Goal: Communication & Community: Share content

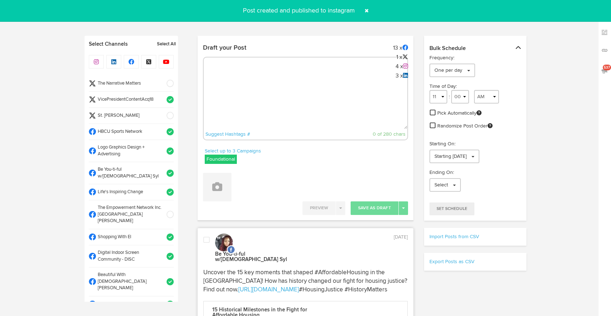
select select "9"
select select "56"
select select "11"
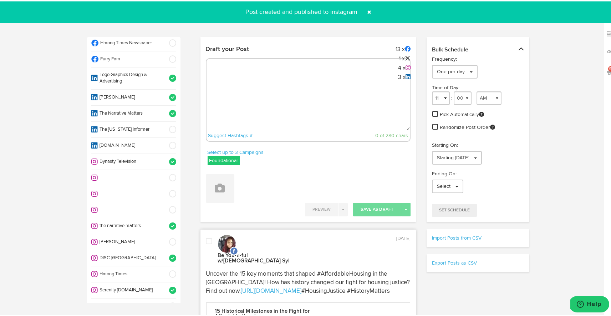
click at [281, 85] on textarea at bounding box center [308, 105] width 204 height 47
paste textarea "Celebrate your legacy with Omega Psi Phi jewelry! The Omega Silver Life Member …"
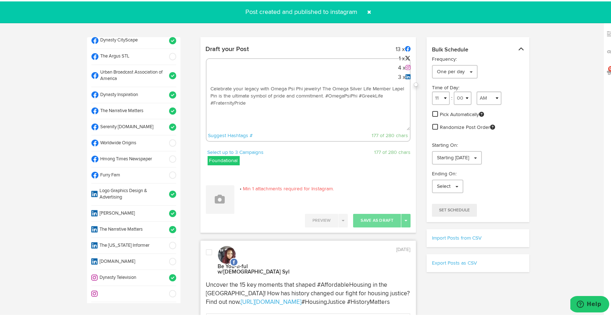
scroll to position [252, 0]
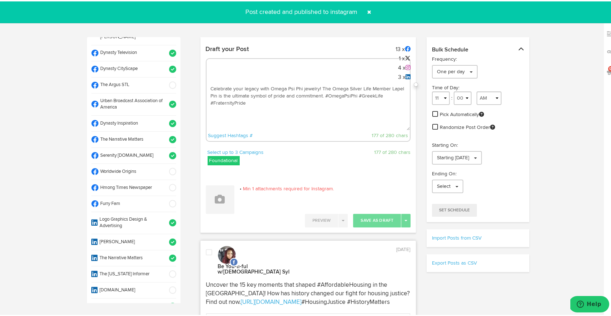
type textarea "Celebrate your legacy with Omega Psi Phi jewelry! The Omega Silver Life Member …"
click at [164, 167] on span at bounding box center [170, 170] width 12 height 7
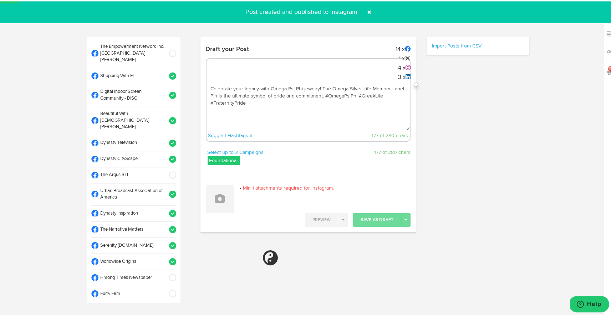
select select "11"
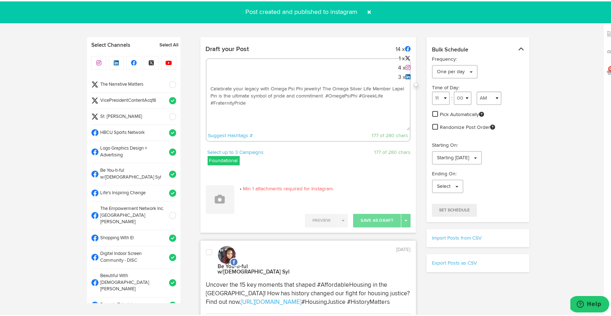
scroll to position [1, 0]
click at [323, 93] on textarea "Celebrate your legacy with Omega Psi Phi jewelry! The Omega Silver Life Member …" at bounding box center [308, 105] width 204 height 47
click at [322, 93] on textarea "Celebrate your legacy with Omega Psi Phi jewelry! The Omega Silver Life Member …" at bounding box center [308, 105] width 204 height 47
paste textarea "https://worldwideorigins.com/blogs/news/discover-timeless-style-with-omega-silv…"
type textarea "Celebrate your legacy with Omega Psi Phi jewelry! The Omega Silver Life Member …"
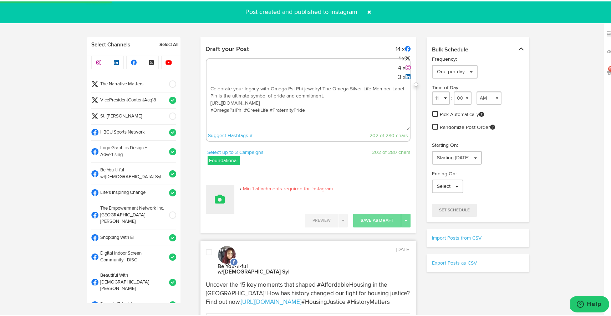
click at [221, 194] on icon at bounding box center [220, 198] width 10 height 10
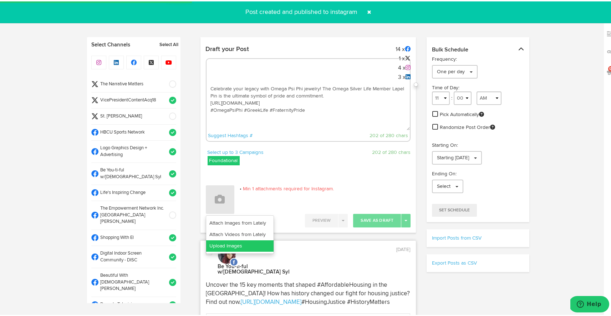
click at [241, 242] on link "Upload Images" at bounding box center [239, 244] width 67 height 11
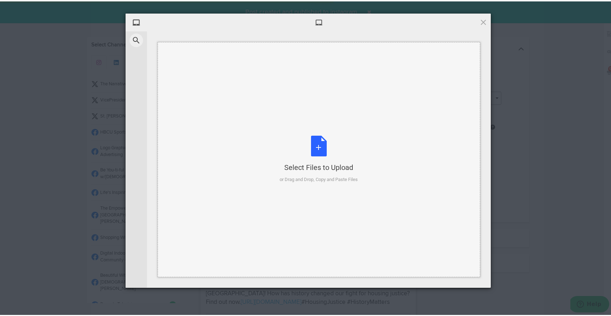
click at [313, 145] on div "Select Files to Upload or Drag and Drop, Copy and Paste Files" at bounding box center [319, 157] width 78 height 47
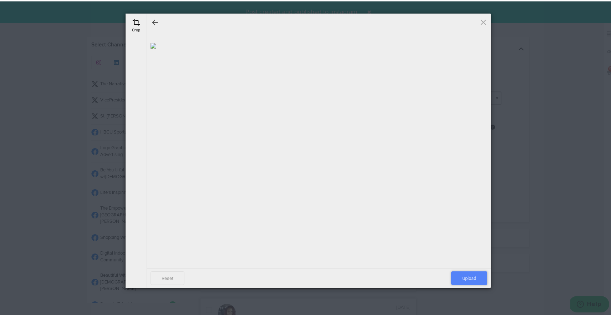
click at [466, 275] on span "Upload" at bounding box center [469, 277] width 36 height 14
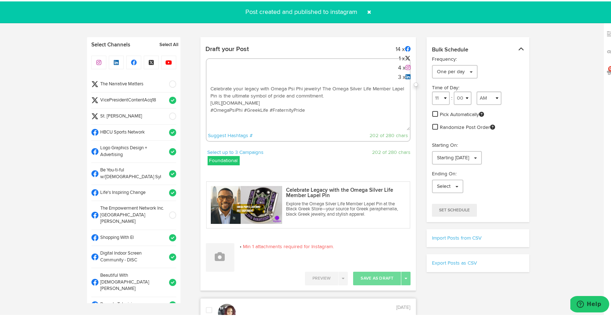
drag, startPoint x: 304, startPoint y: 122, endPoint x: 202, endPoint y: 63, distance: 117.9
click at [202, 63] on div "Draft your Post 14 x 1 x 4 x 3 x Celebrate your legacy with Omega Psi Phi jewel…" at bounding box center [308, 94] width 216 height 106
click at [369, 9] on span at bounding box center [369, 10] width 11 height 11
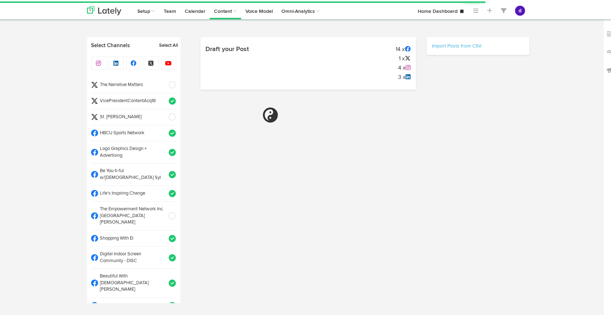
select select "11"
select select "35"
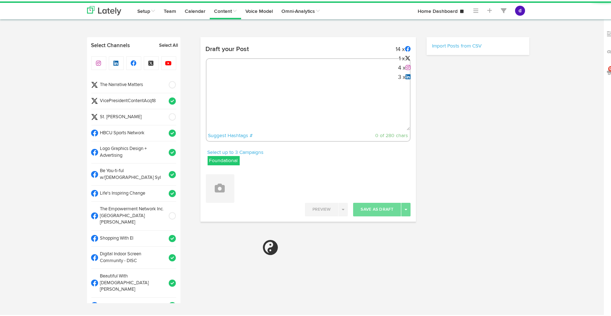
click at [240, 80] on div "Suggest Hashtags # 0 of 280 chars" at bounding box center [308, 98] width 205 height 83
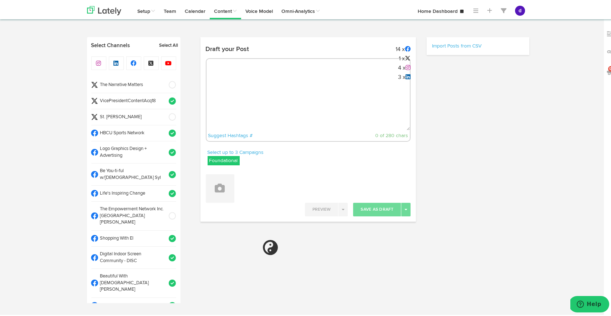
click at [239, 83] on textarea at bounding box center [308, 105] width 204 height 47
select select "11"
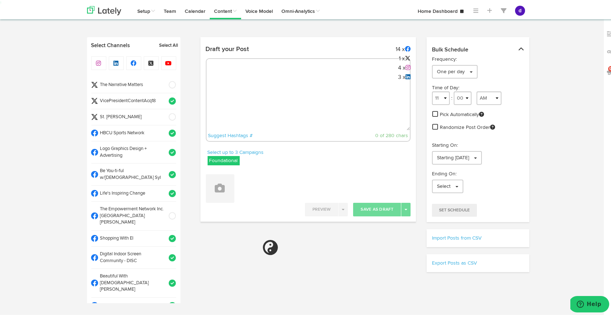
paste textarea "Celebrate your legacy with Omega Psi Phi jewelry! The Omega Silver Life Member …"
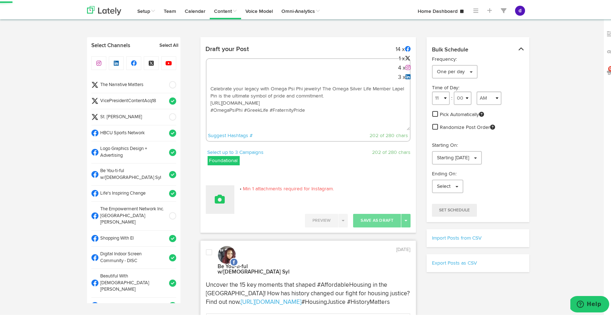
type textarea "Celebrate your legacy with Omega Psi Phi jewelry! The Omega Silver Life Member …"
click at [220, 193] on icon at bounding box center [220, 198] width 10 height 10
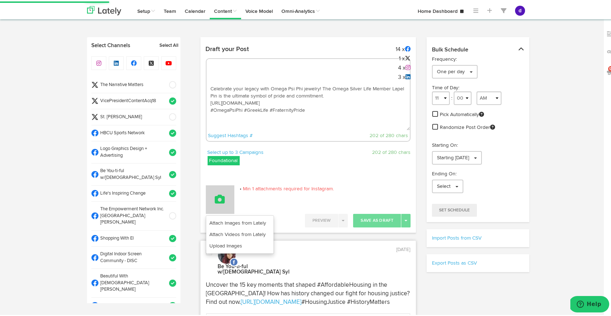
click at [219, 212] on button at bounding box center [220, 198] width 29 height 29
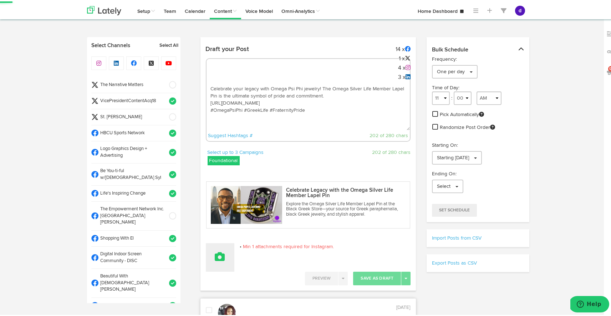
click at [218, 261] on button at bounding box center [220, 255] width 29 height 29
click at [218, 299] on link "Upload Images" at bounding box center [239, 301] width 67 height 11
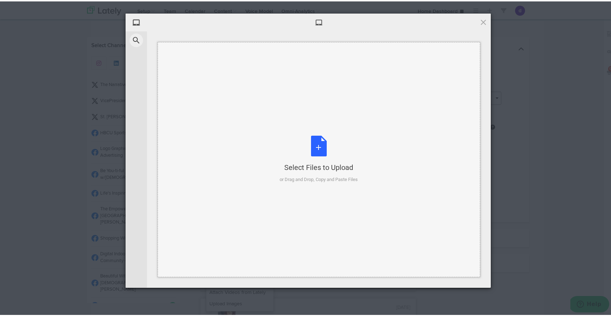
click at [308, 155] on div "Select Files to Upload or Drag and Drop, Copy and Paste Files" at bounding box center [319, 157] width 78 height 47
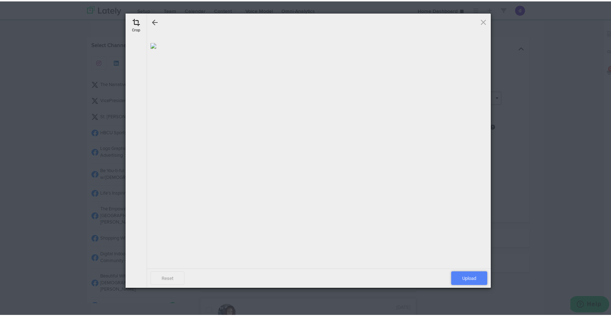
click at [468, 275] on span "Upload" at bounding box center [469, 277] width 36 height 14
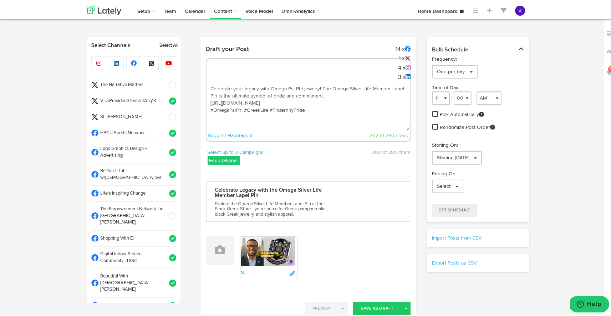
click at [165, 82] on span at bounding box center [170, 83] width 12 height 7
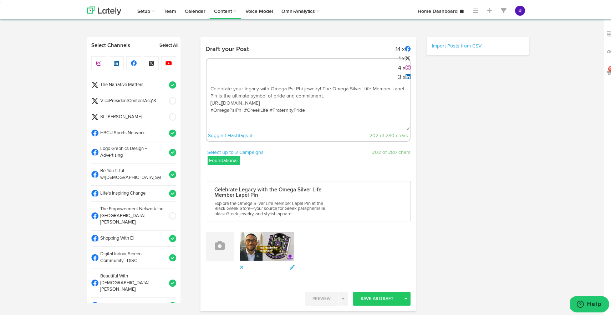
select select "11"
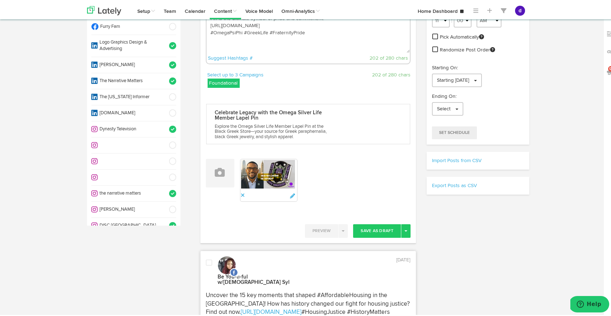
scroll to position [116, 0]
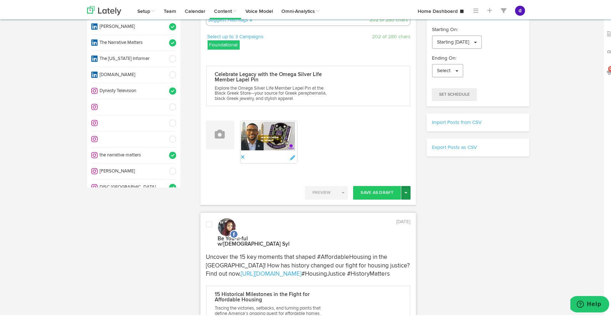
click at [404, 190] on span "button" at bounding box center [405, 190] width 3 height 1
click at [389, 249] on link "Post Now" at bounding box center [381, 251] width 58 height 11
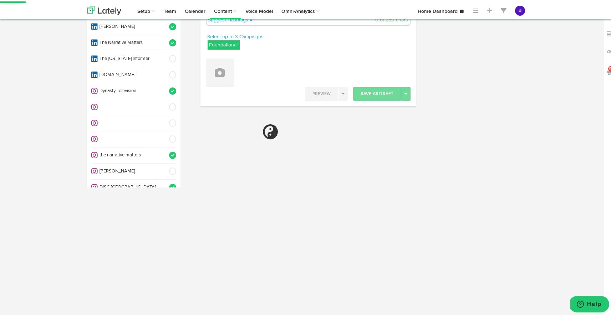
select select "11"
